Goal: Task Accomplishment & Management: Manage account settings

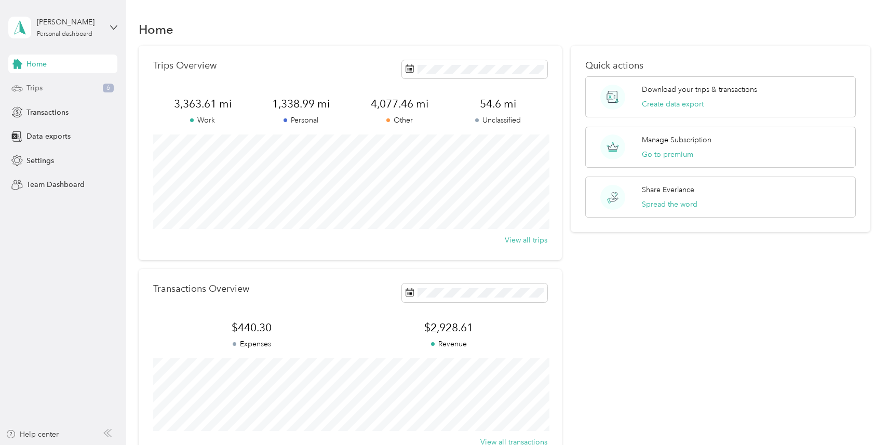
click at [41, 89] on span "Trips" at bounding box center [34, 88] width 16 height 11
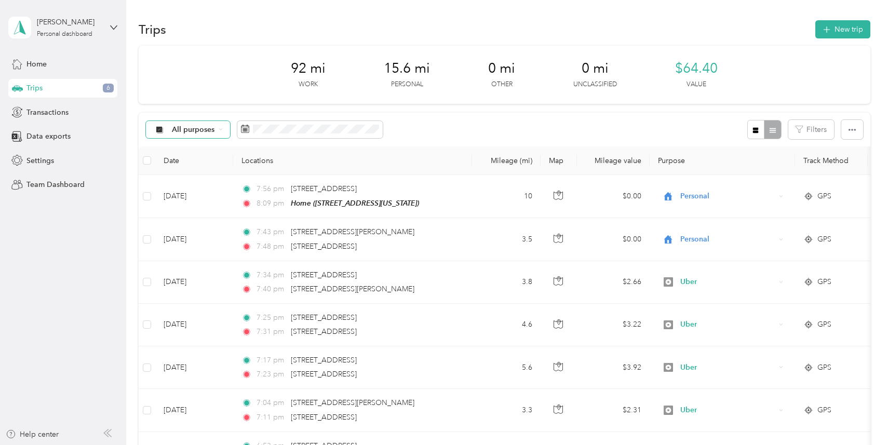
click at [212, 130] on span "All purposes" at bounding box center [193, 129] width 43 height 7
click at [200, 162] on span "Unclassified" at bounding box center [197, 163] width 50 height 11
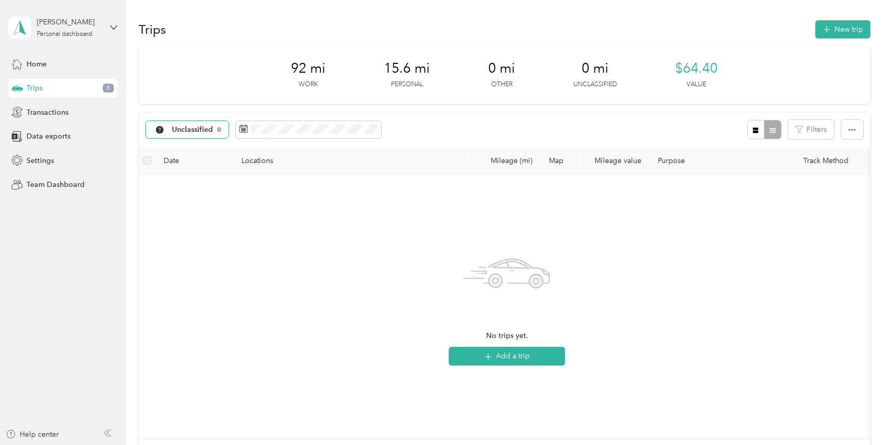
click at [193, 126] on span "Unclassified" at bounding box center [193, 129] width 42 height 7
click at [190, 148] on li "All purposes" at bounding box center [189, 143] width 87 height 18
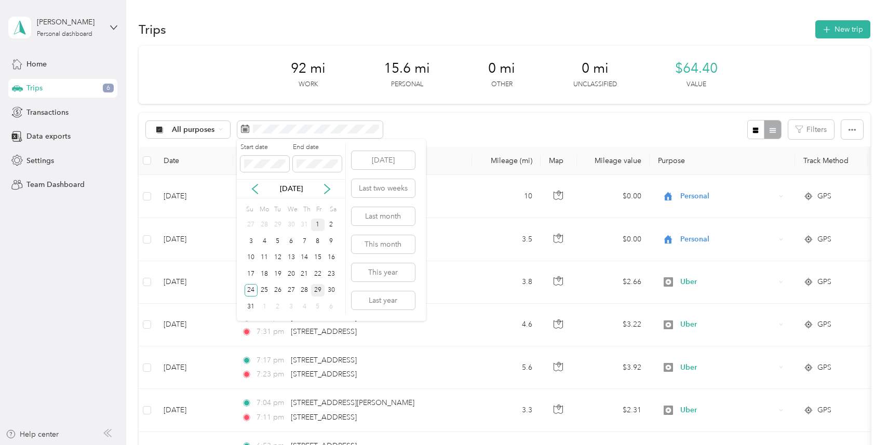
click at [318, 223] on div "1" at bounding box center [317, 225] width 13 height 13
click at [247, 306] on div "31" at bounding box center [250, 306] width 13 height 13
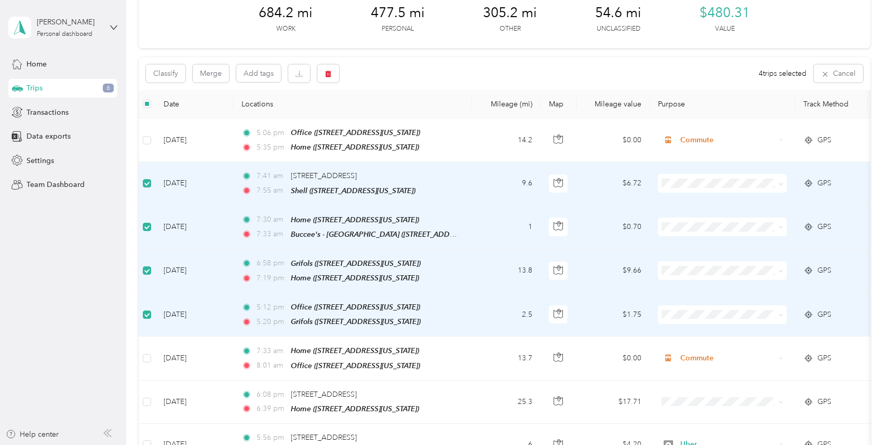
scroll to position [0, 1]
click at [166, 75] on button "Classify" at bounding box center [165, 73] width 39 height 18
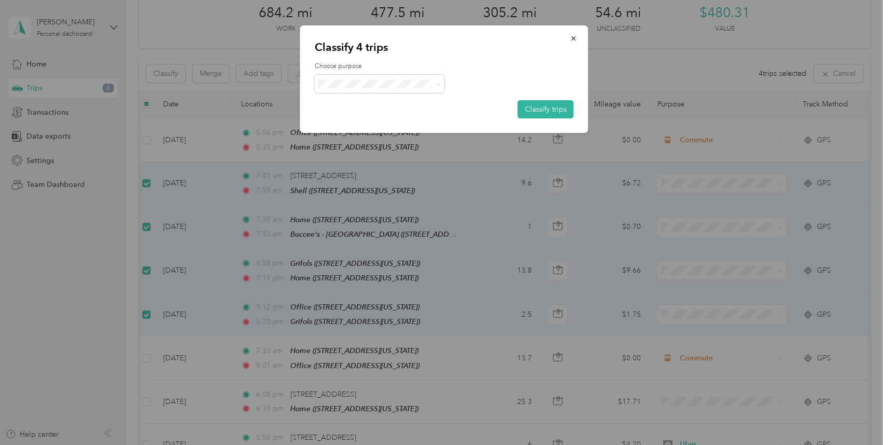
click at [357, 120] on span "Personal" at bounding box center [388, 116] width 97 height 11
click at [543, 109] on button "Classify trips" at bounding box center [545, 109] width 56 height 18
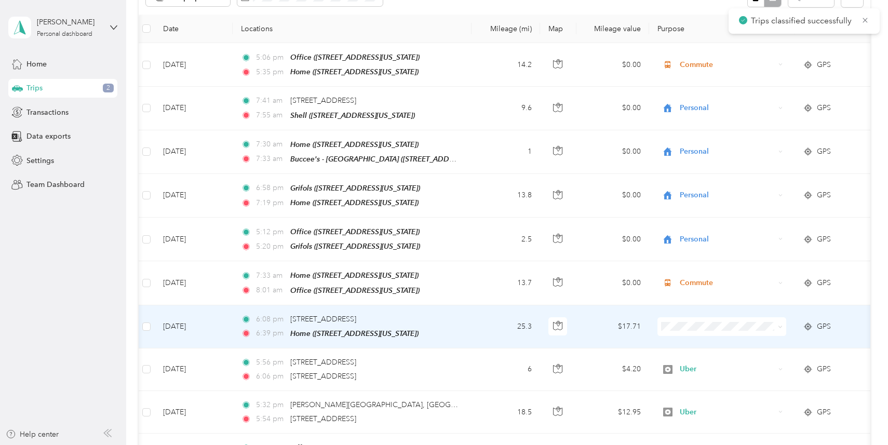
scroll to position [0, 1]
click at [150, 325] on td at bounding box center [146, 326] width 17 height 43
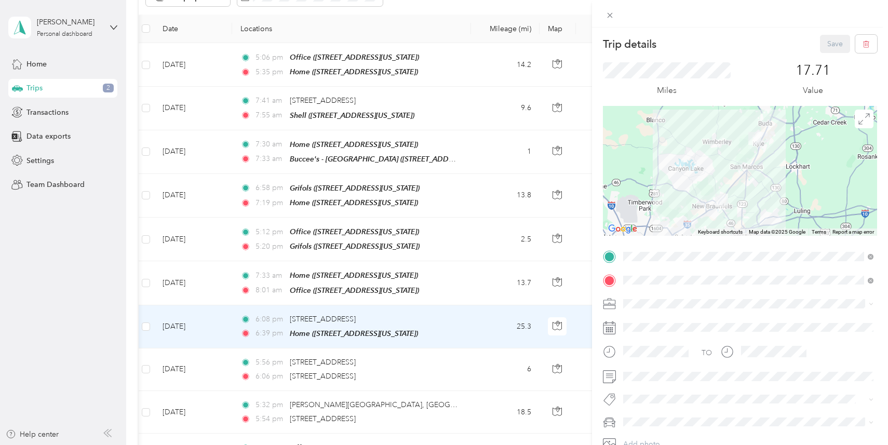
click at [151, 324] on div "Trip details Save This trip cannot be edited because it is either under review,…" at bounding box center [444, 222] width 888 height 445
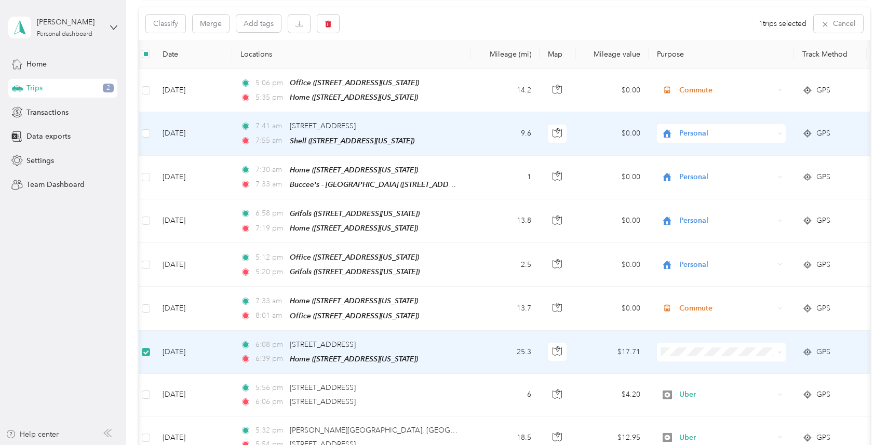
scroll to position [97, 0]
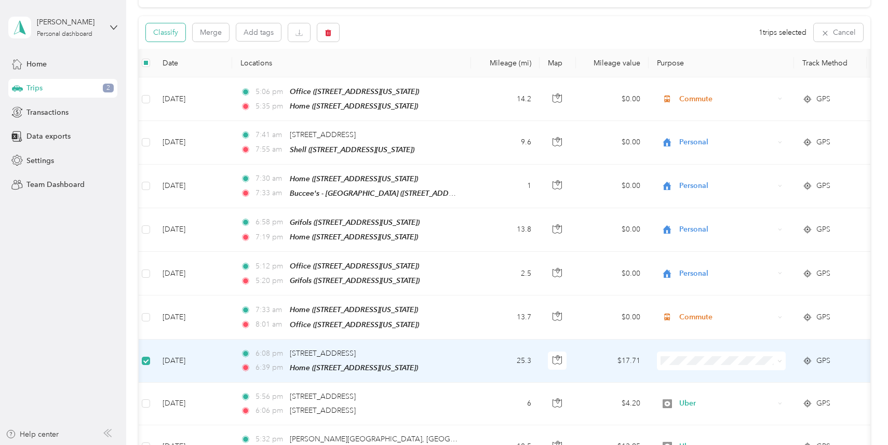
click at [158, 36] on button "Classify" at bounding box center [165, 32] width 39 height 18
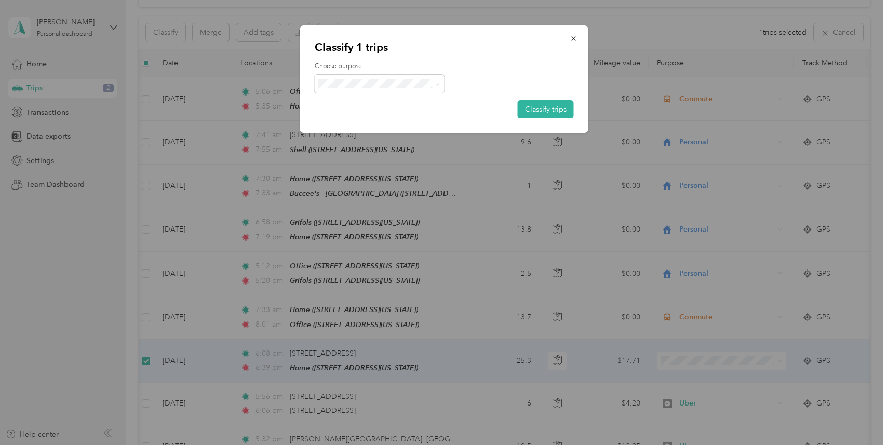
click at [370, 144] on ol "Work Personal Uber Other Charity Medical Moving Commute" at bounding box center [380, 166] width 130 height 145
click at [541, 107] on button "Classify trips" at bounding box center [545, 109] width 56 height 18
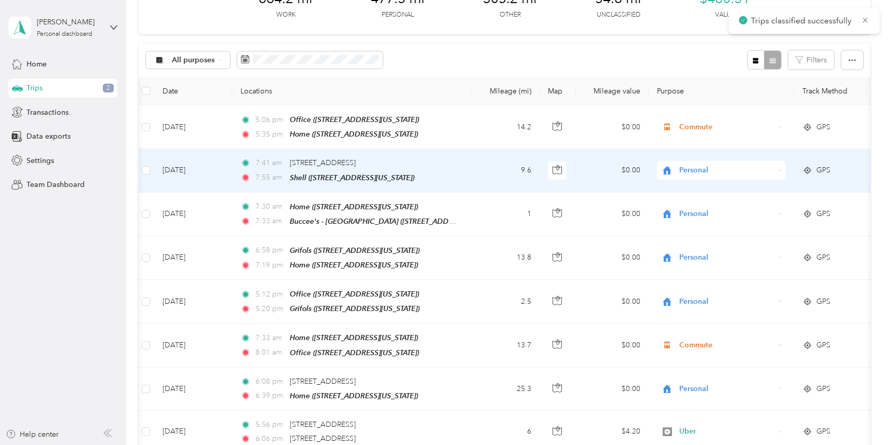
scroll to position [0, 0]
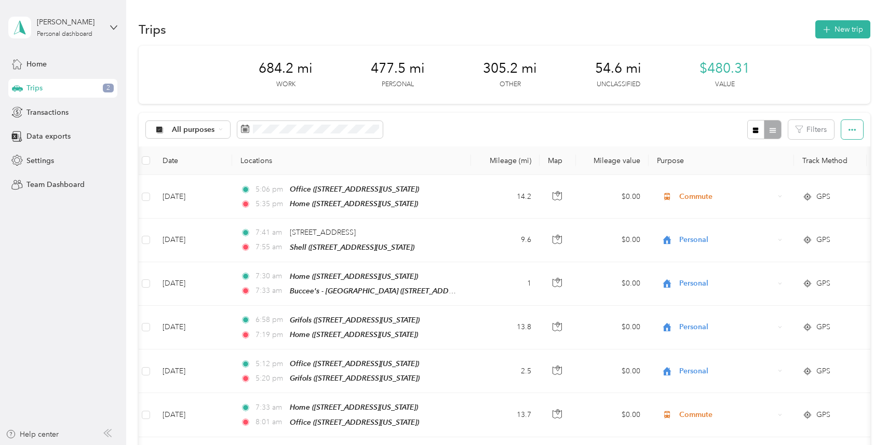
click at [855, 132] on icon "button" at bounding box center [851, 129] width 7 height 7
click at [852, 170] on span "Export" at bounding box center [842, 167] width 22 height 9
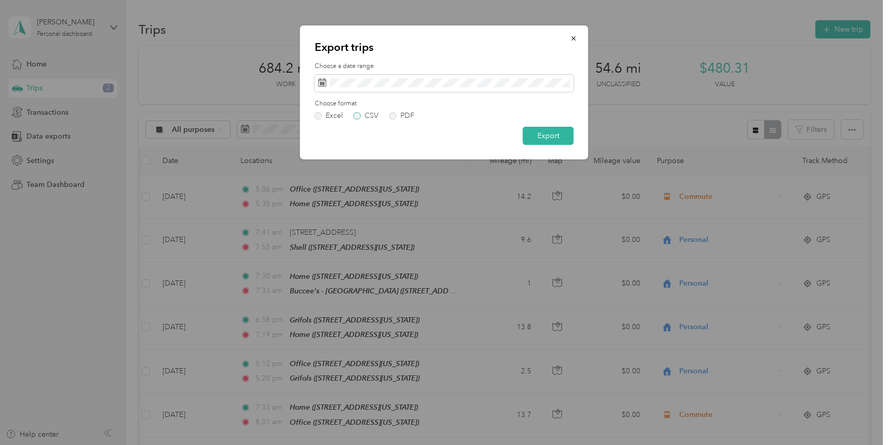
click at [360, 116] on label "CSV" at bounding box center [365, 115] width 25 height 7
click at [548, 141] on button "Export" at bounding box center [548, 136] width 51 height 18
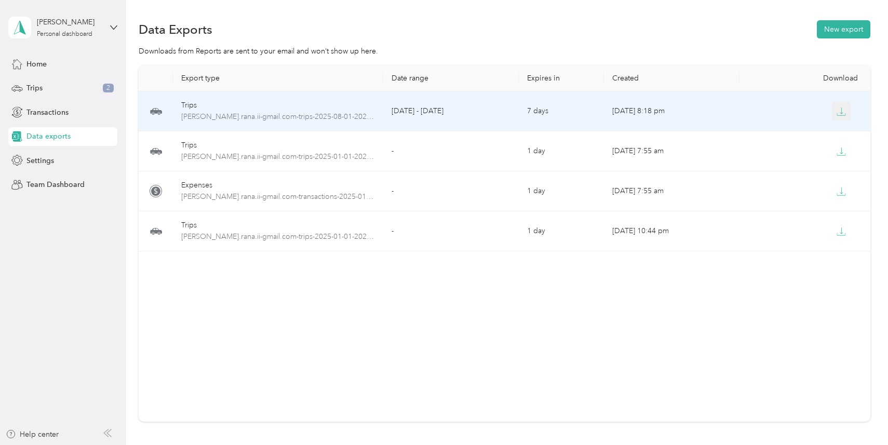
click at [840, 107] on icon "button" at bounding box center [840, 111] width 9 height 9
